Goal: Task Accomplishment & Management: Manage account settings

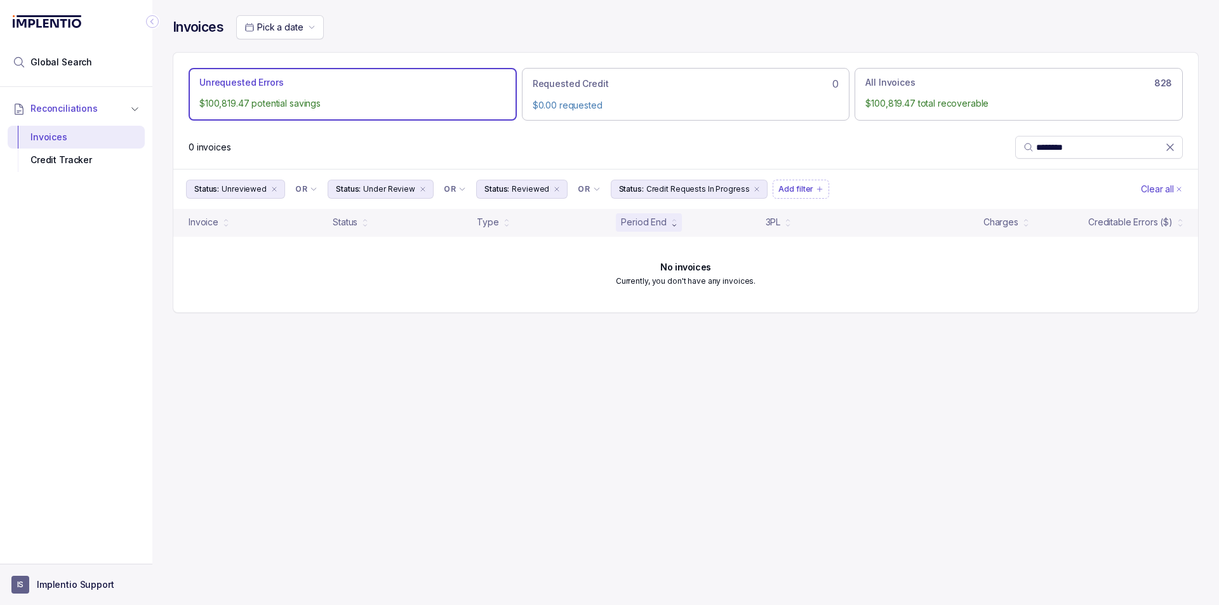
click at [117, 603] on aside "IS Implentio Support" at bounding box center [76, 584] width 152 height 41
click at [48, 581] on p "Implentio Support" at bounding box center [75, 584] width 77 height 13
click at [62, 554] on p "Logout" at bounding box center [83, 557] width 105 height 13
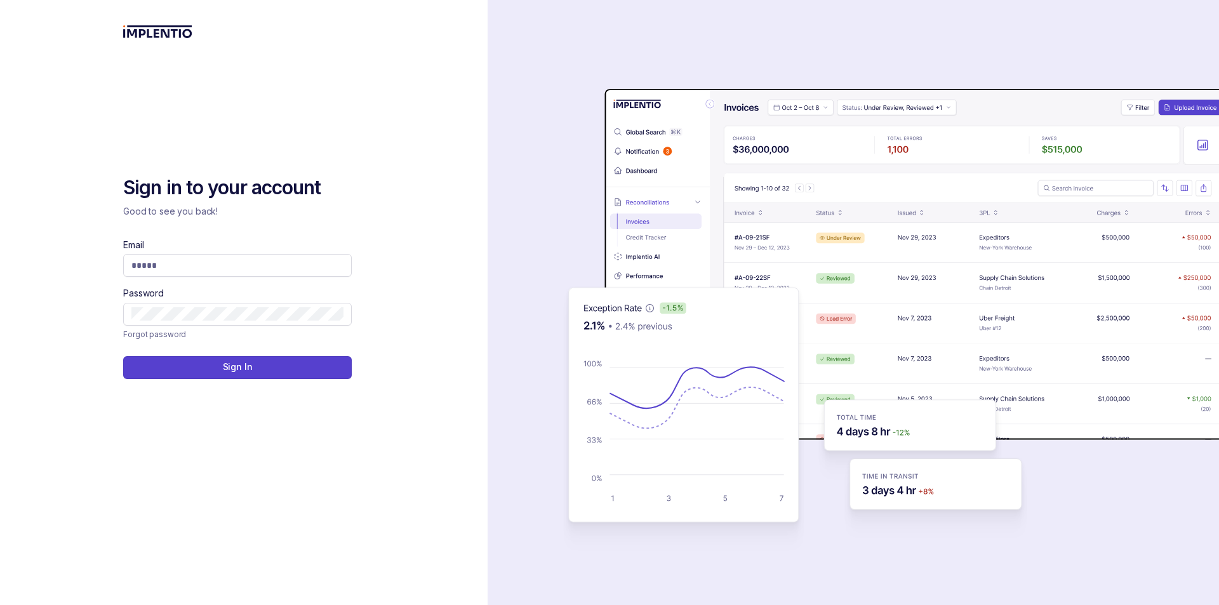
click at [210, 277] on div "Email Password" at bounding box center [237, 282] width 229 height 87
click at [215, 255] on span at bounding box center [237, 265] width 229 height 23
click at [214, 262] on input "Email" at bounding box center [237, 265] width 212 height 13
type input "**********"
